Goal: Navigation & Orientation: Find specific page/section

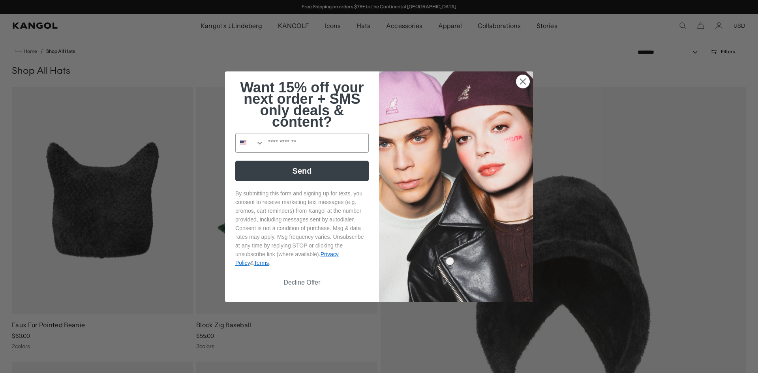
click at [523, 80] on circle "Close dialog" at bounding box center [522, 81] width 13 height 13
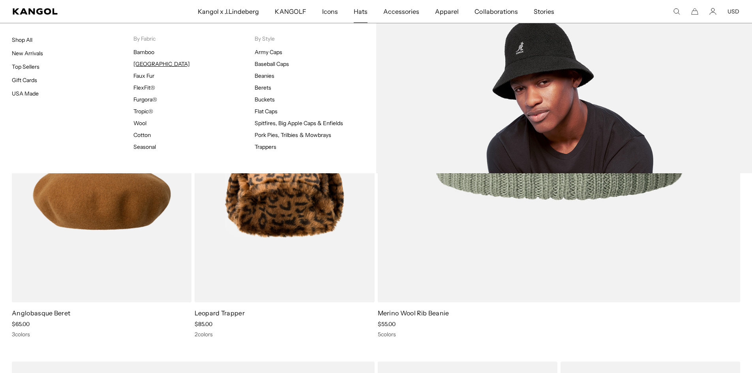
click at [150, 64] on link "[GEOGRAPHIC_DATA]" at bounding box center [161, 63] width 56 height 7
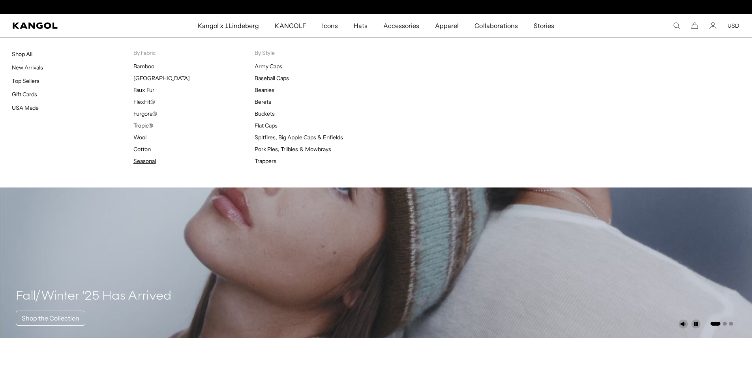
scroll to position [0, 163]
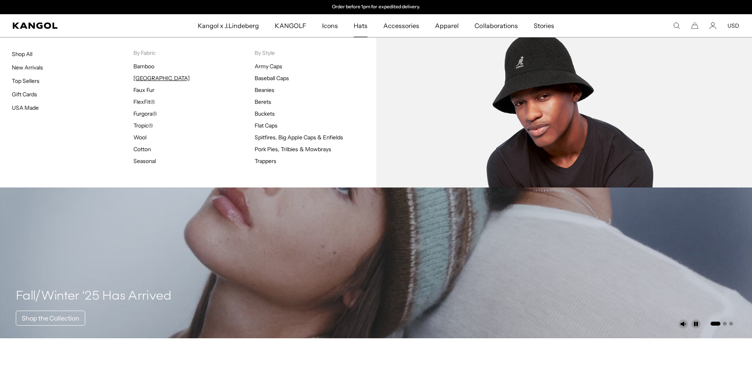
click at [151, 80] on link "[GEOGRAPHIC_DATA]" at bounding box center [161, 78] width 56 height 7
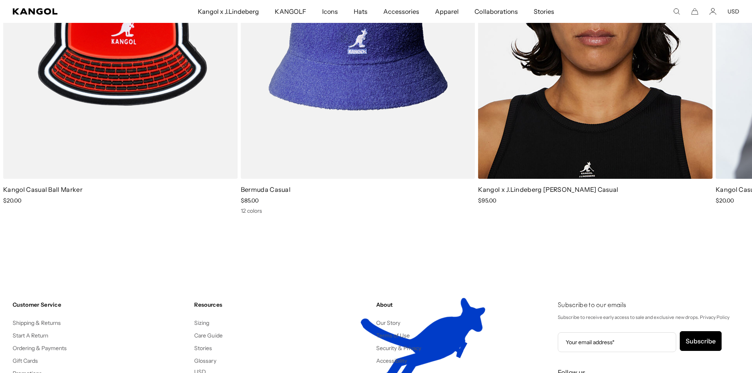
scroll to position [0, 163]
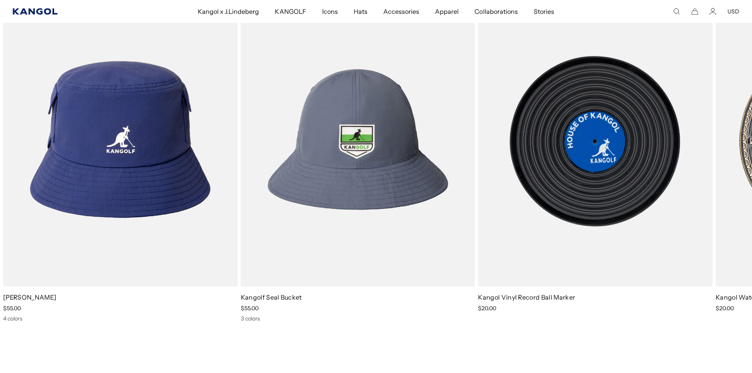
click at [44, 12] on icon "Kangol" at bounding box center [35, 11] width 45 height 6
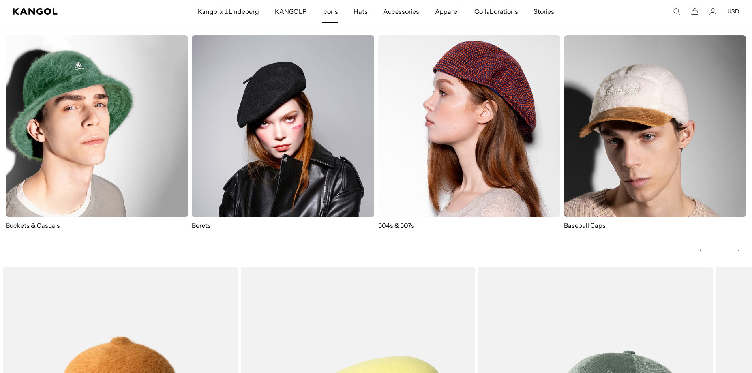
scroll to position [0, 163]
click at [129, 137] on img at bounding box center [97, 126] width 182 height 182
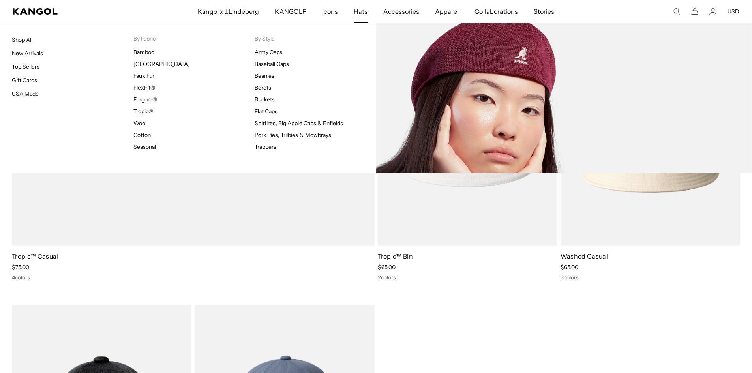
click at [142, 113] on link "Tropic®" at bounding box center [143, 111] width 20 height 7
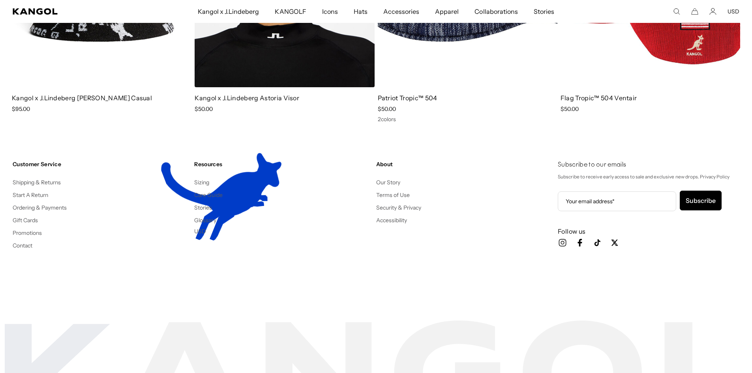
scroll to position [0, 163]
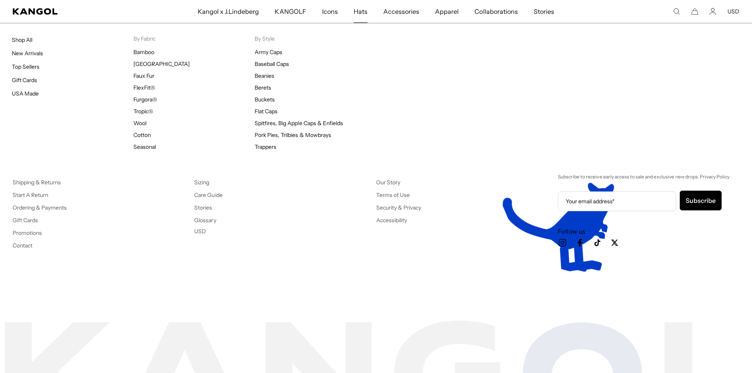
click at [362, 8] on span "Hats" at bounding box center [361, 11] width 14 height 23
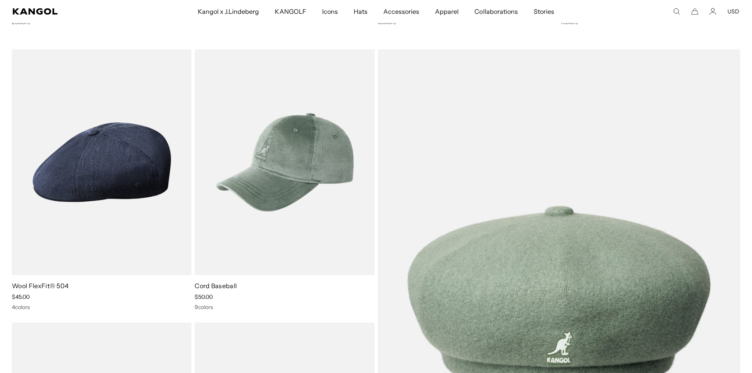
click at [574, 24] on div "7 colors" at bounding box center [650, 22] width 180 height 7
drag, startPoint x: 574, startPoint y: 24, endPoint x: 581, endPoint y: 22, distance: 7.4
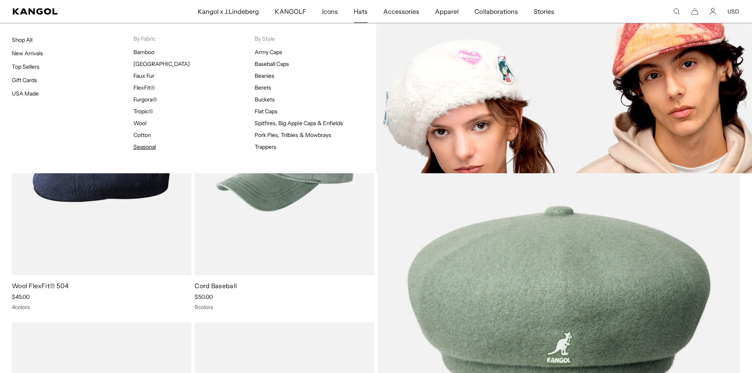
click at [143, 146] on link "Seasonal" at bounding box center [144, 146] width 22 height 7
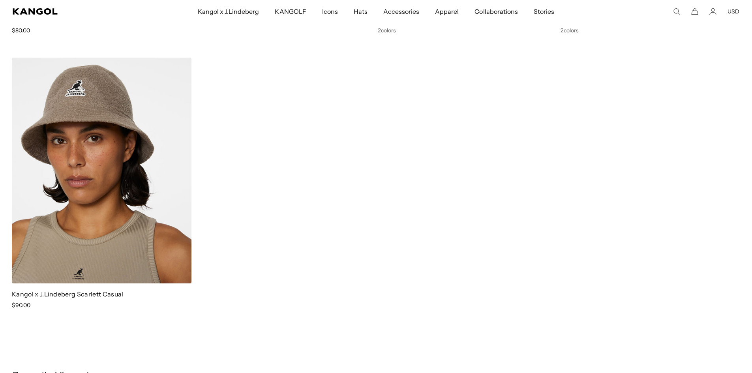
scroll to position [0, 163]
